Goal: Task Accomplishment & Management: Manage account settings

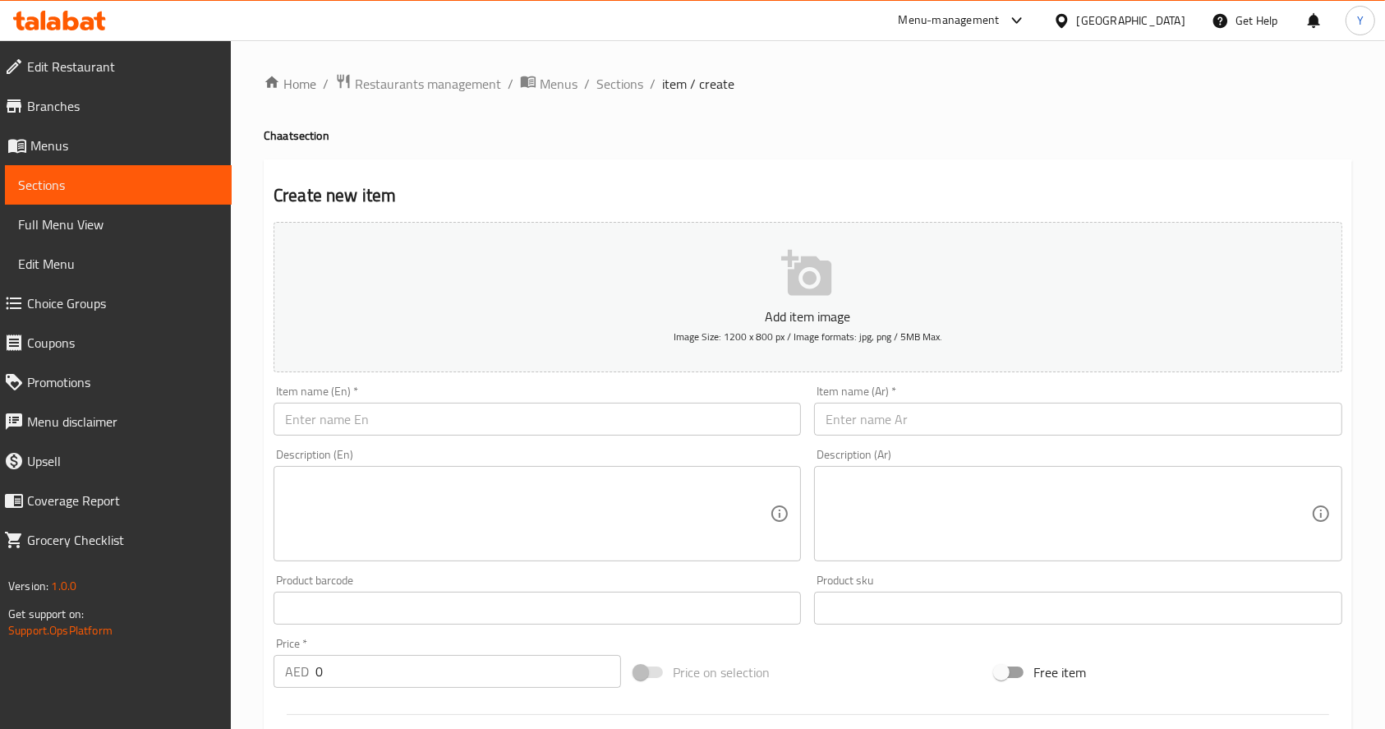
click at [449, 95] on div "Home / Restaurants management / Menus / Sections / item / create Chaat section …" at bounding box center [808, 600] width 1089 height 1055
click at [447, 86] on span "Restaurants management" at bounding box center [428, 84] width 146 height 20
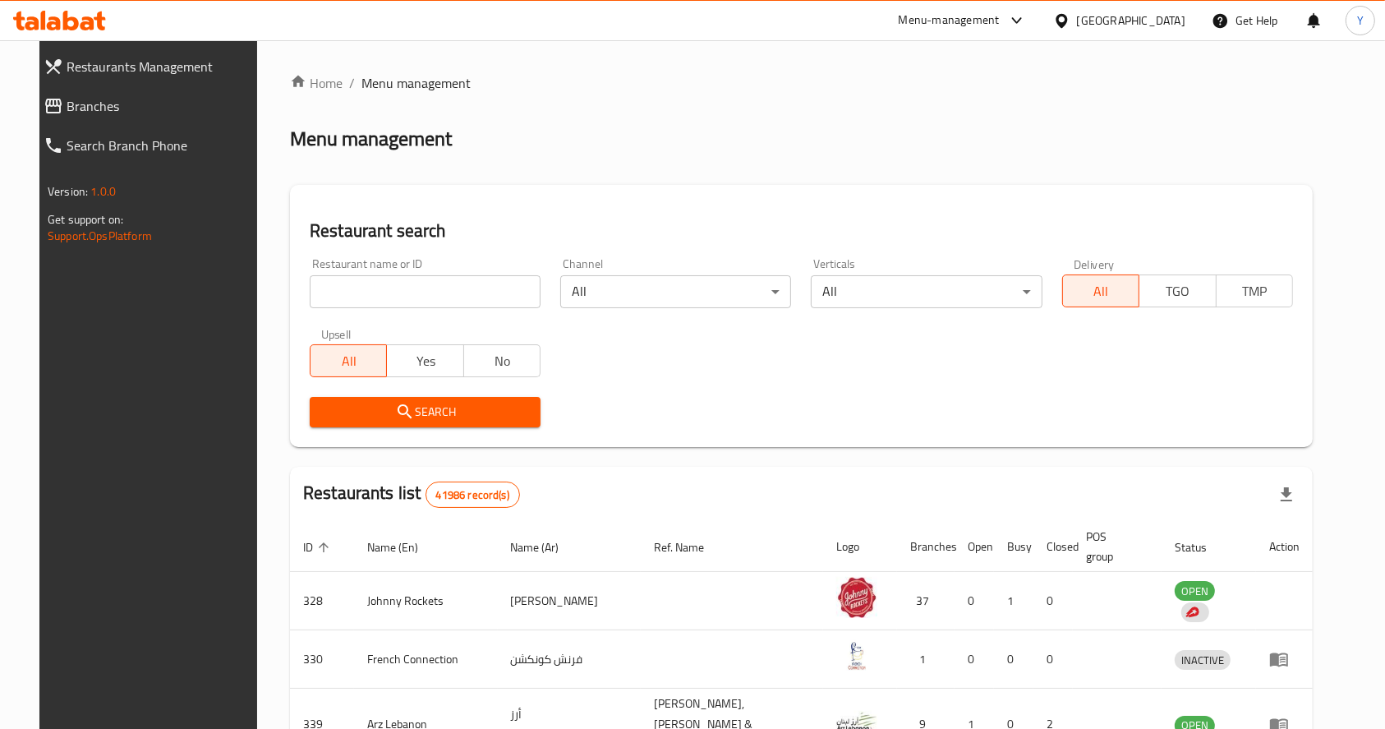
click at [405, 299] on input "search" at bounding box center [425, 291] width 231 height 33
type input "[PERSON_NAME]"
click button "Search" at bounding box center [425, 412] width 231 height 30
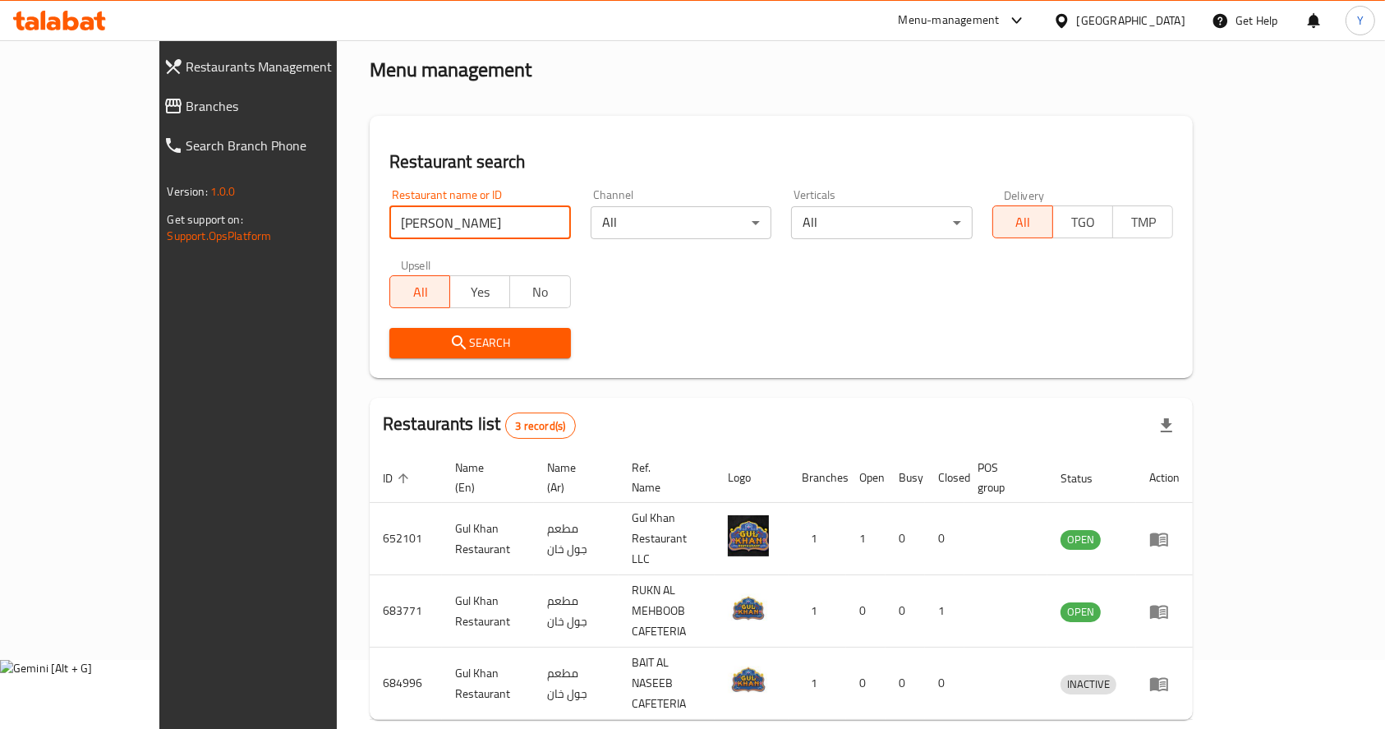
scroll to position [85, 0]
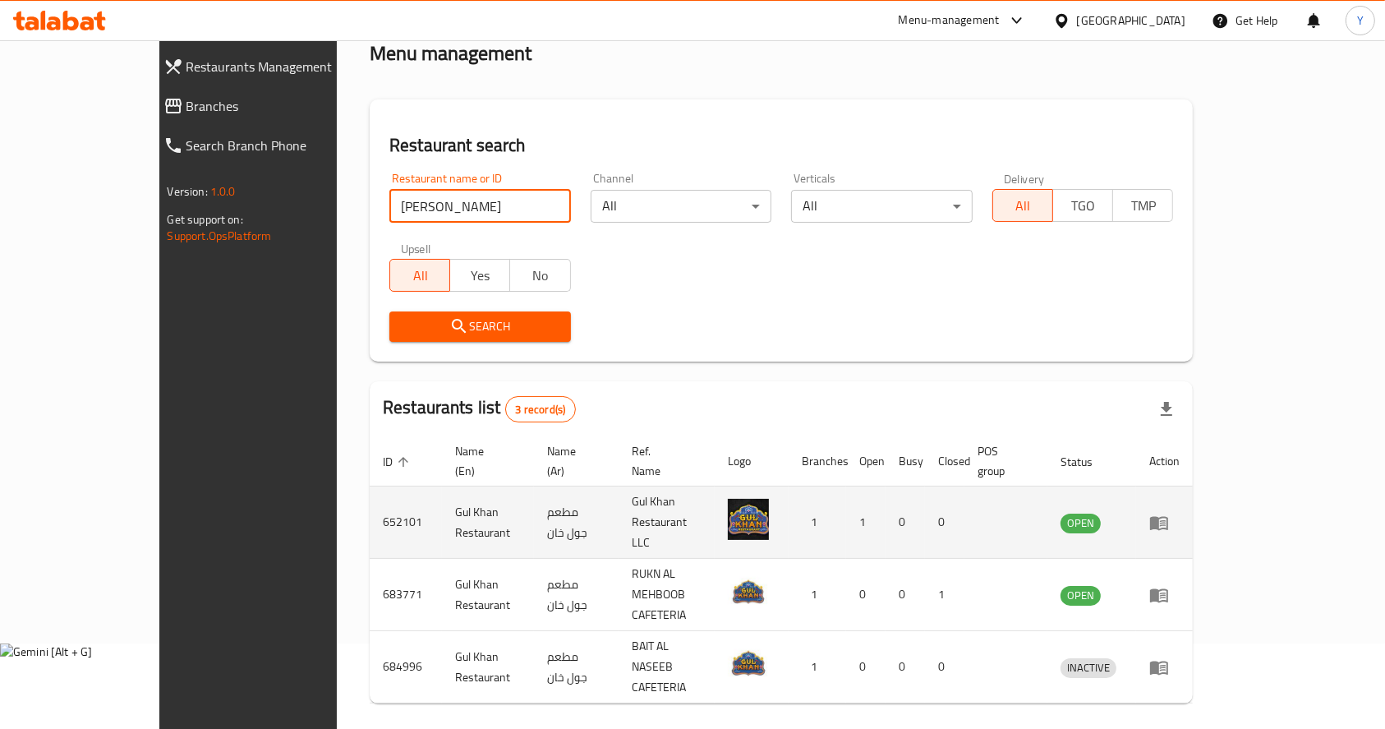
click at [1193, 486] on td "enhanced table" at bounding box center [1164, 522] width 57 height 72
click at [1193, 507] on td "enhanced table" at bounding box center [1164, 522] width 57 height 72
click at [1169, 516] on icon "enhanced table" at bounding box center [1159, 523] width 18 height 14
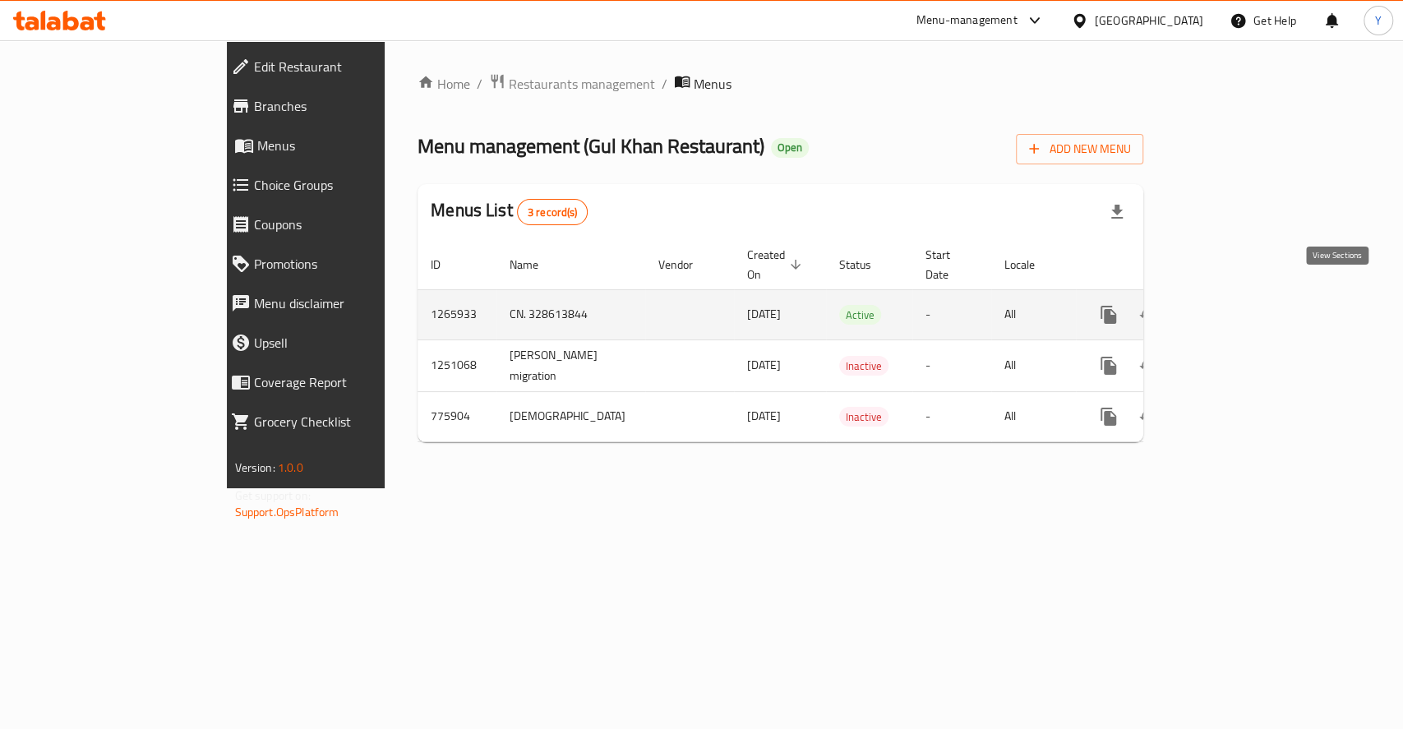
click at [1247, 295] on link "enhanced table" at bounding box center [1226, 314] width 39 height 39
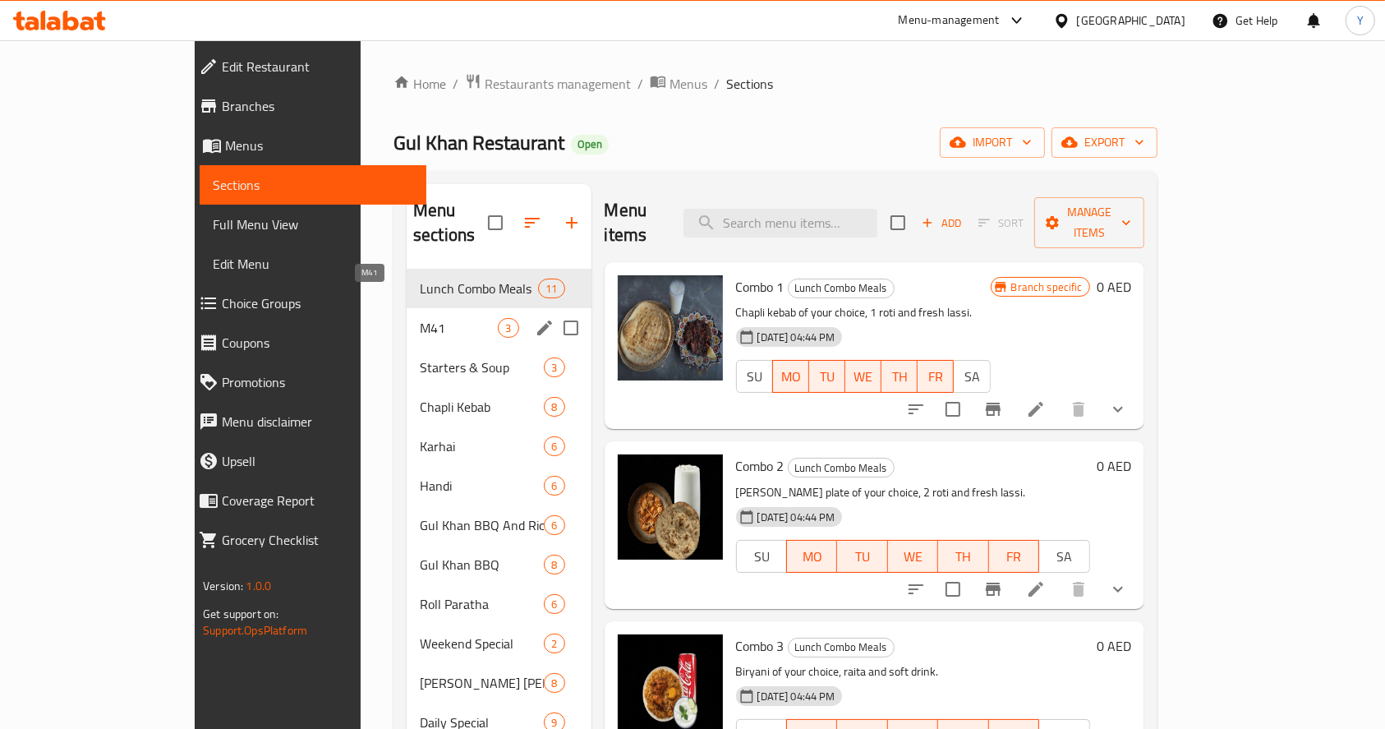
click at [420, 318] on span "M41" at bounding box center [459, 328] width 78 height 20
